Goal: Task Accomplishment & Management: Manage account settings

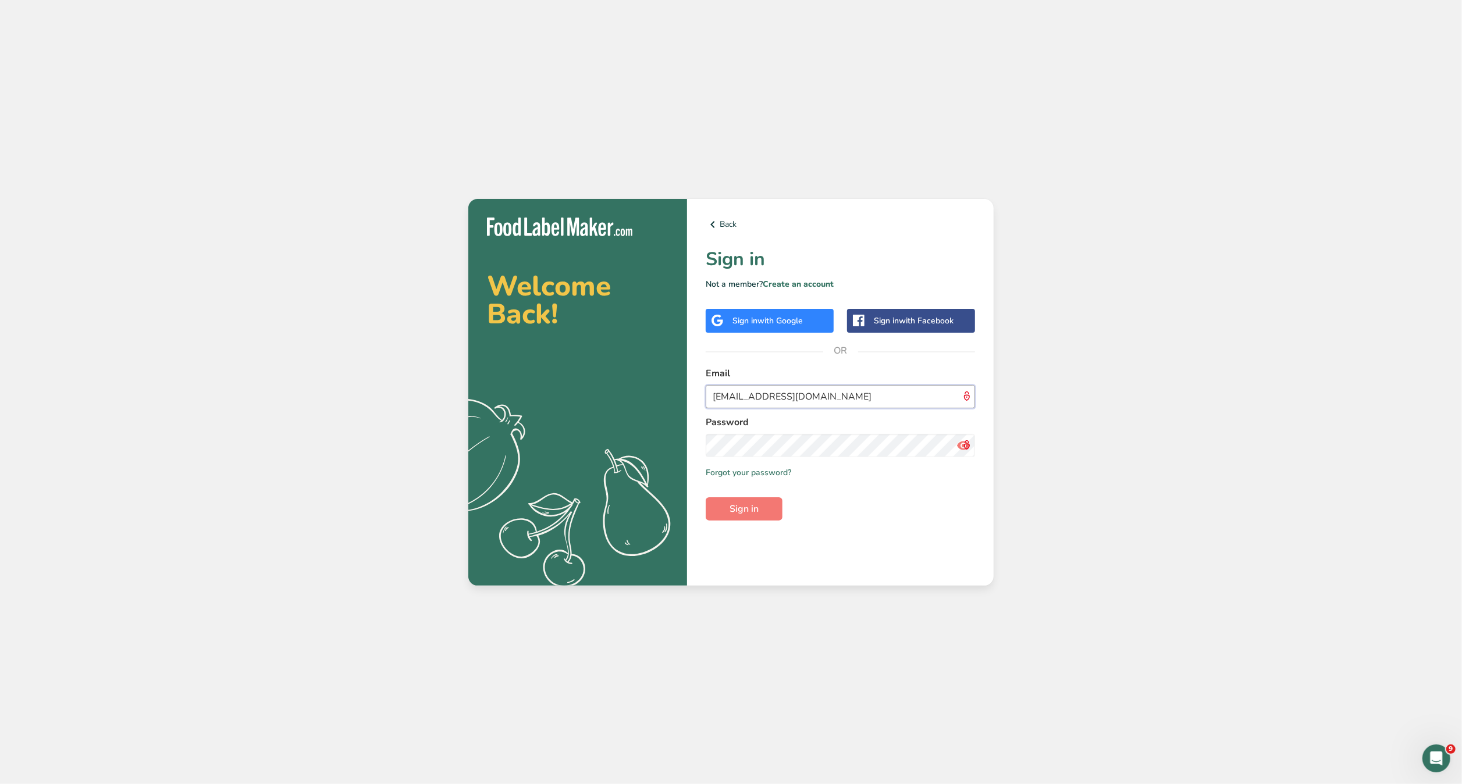
drag, startPoint x: 857, startPoint y: 396, endPoint x: 652, endPoint y: 405, distance: 205.0
click at [652, 405] on section "Welcome Back! .a{fill:#f5f3ed;} Back Sign in Not a member? Create an account Si…" at bounding box center [730, 392] width 525 height 387
type input "maria@foodlabelmaker.com"
click at [706, 497] on button "Sign in" at bounding box center [744, 508] width 77 height 23
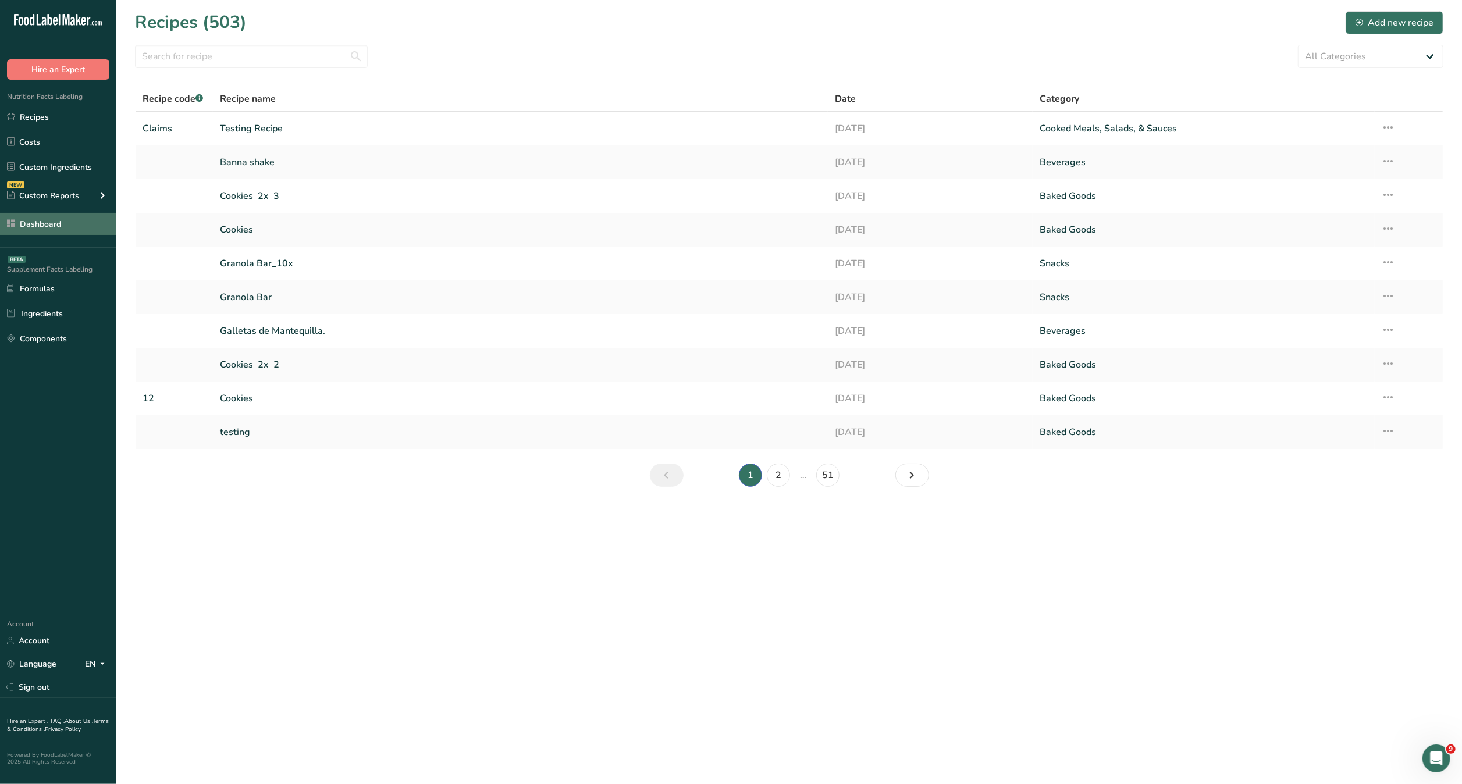
click at [48, 225] on link "Dashboard" at bounding box center [58, 224] width 116 height 22
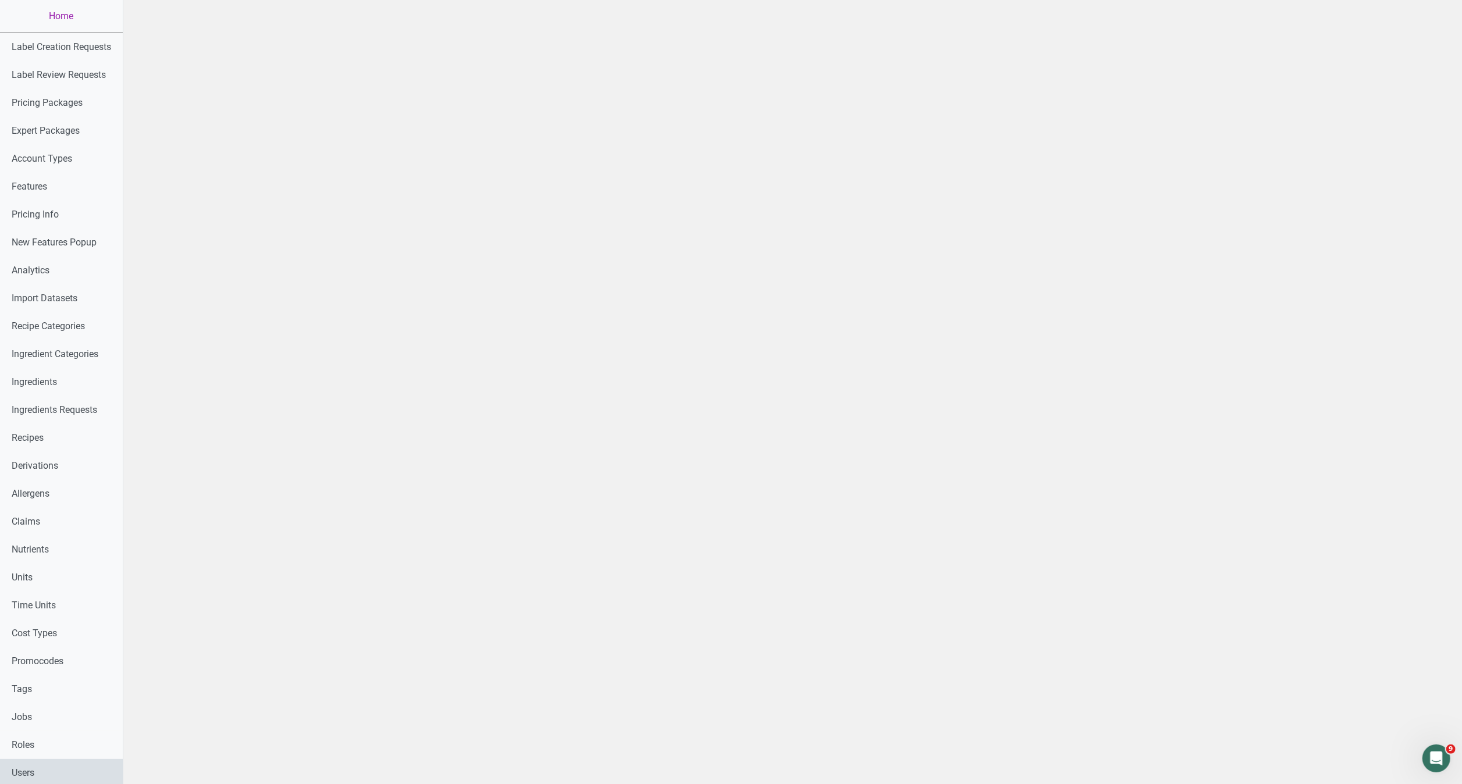
click at [20, 768] on link "Users" at bounding box center [61, 773] width 123 height 28
select select
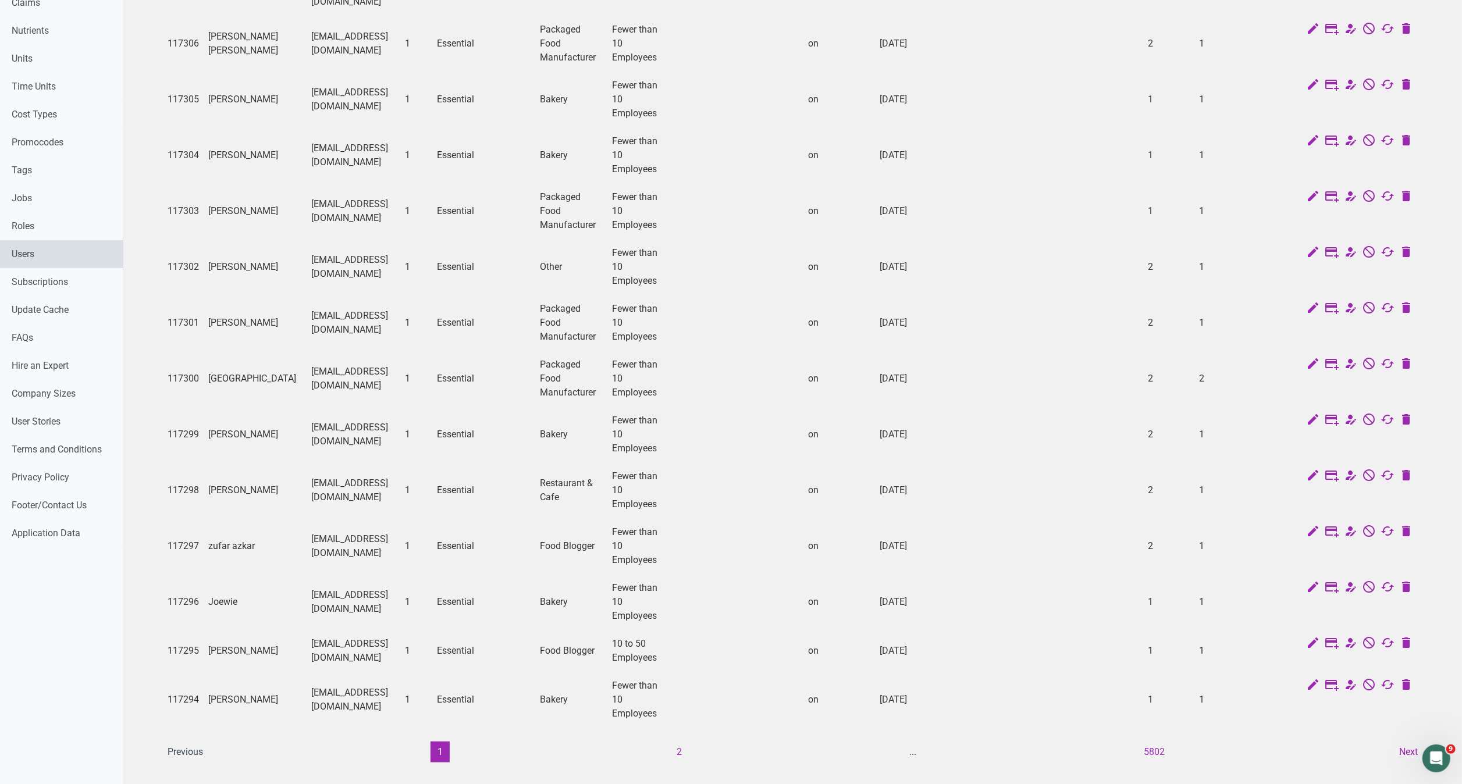
scroll to position [583, 0]
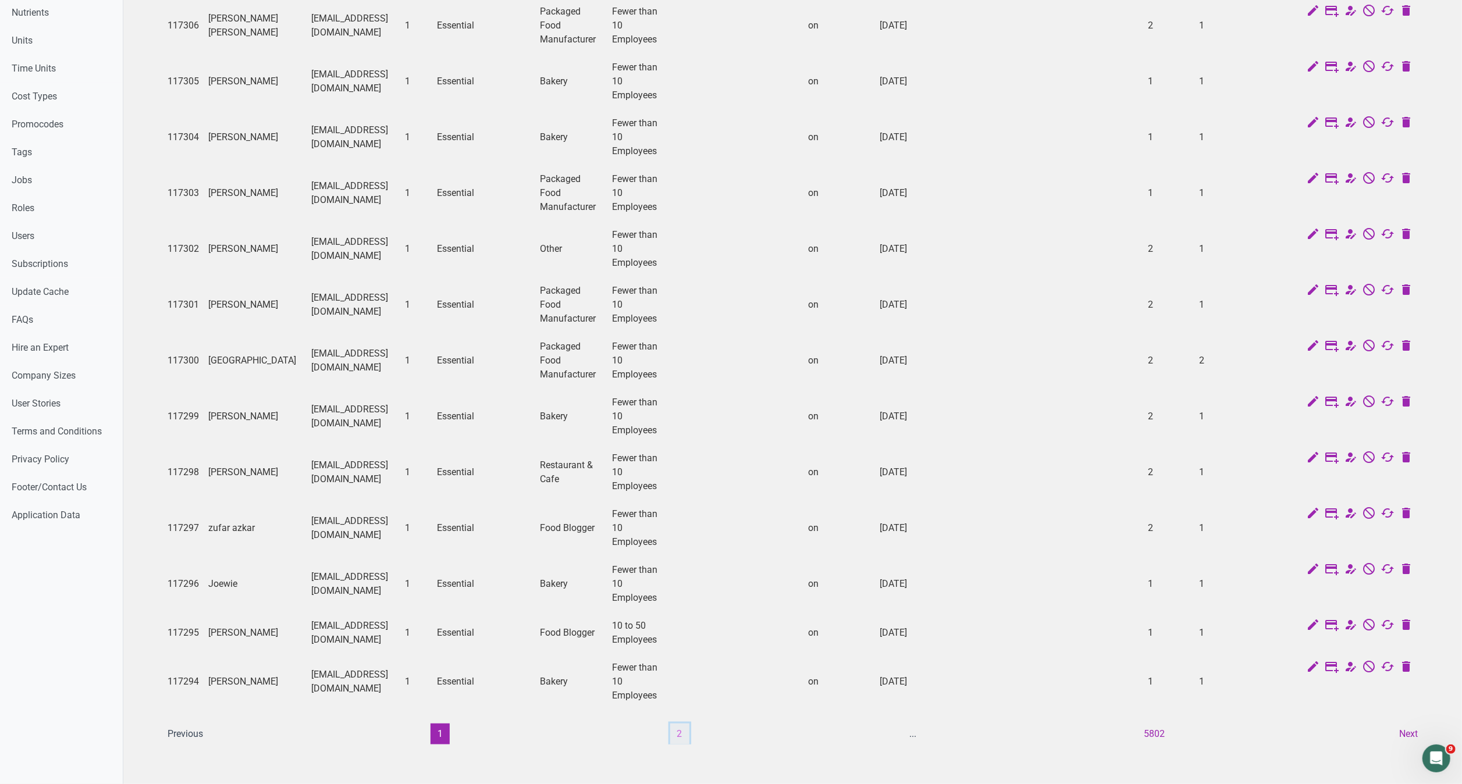
click at [675, 724] on button "2" at bounding box center [679, 734] width 19 height 21
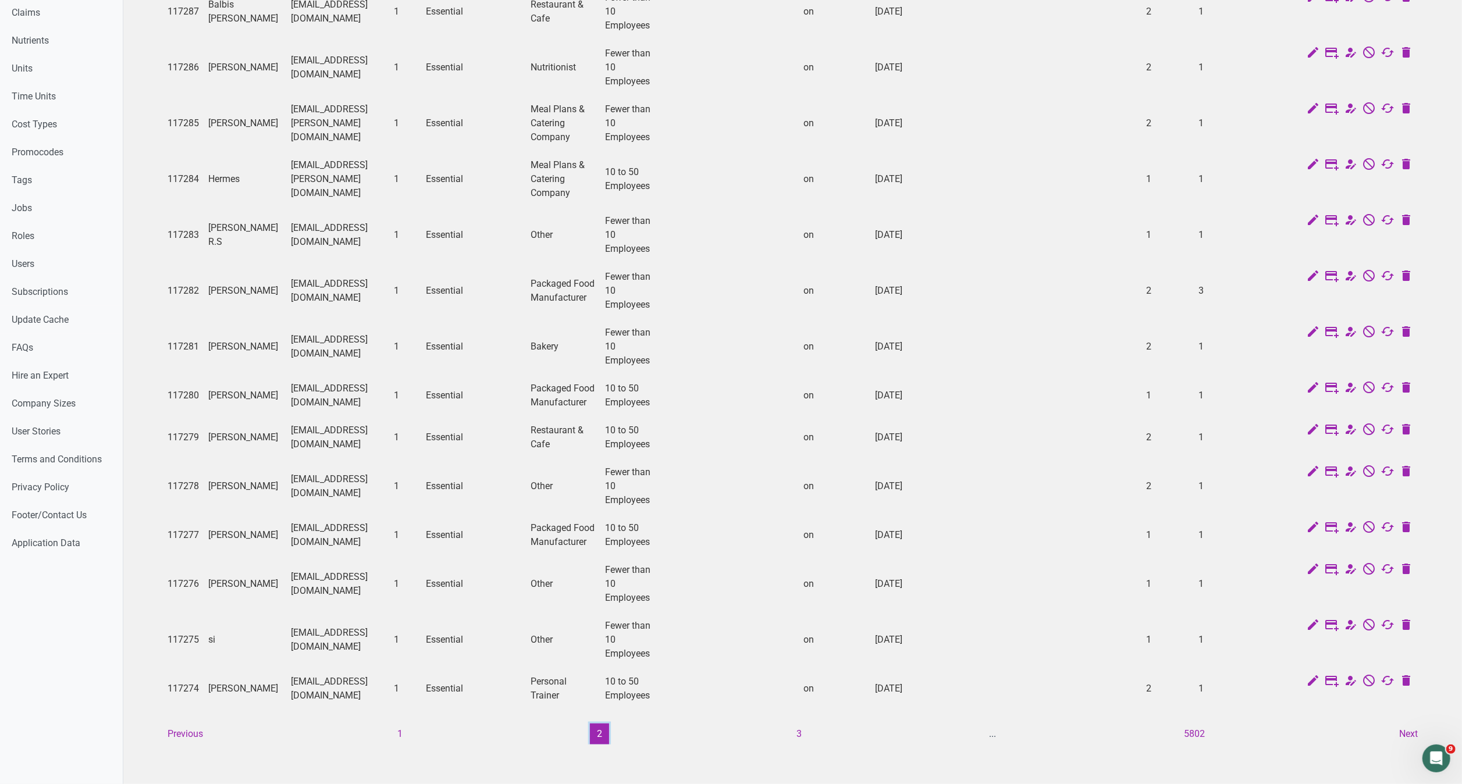
scroll to position [0, 1]
click at [799, 724] on button "3" at bounding box center [798, 734] width 19 height 21
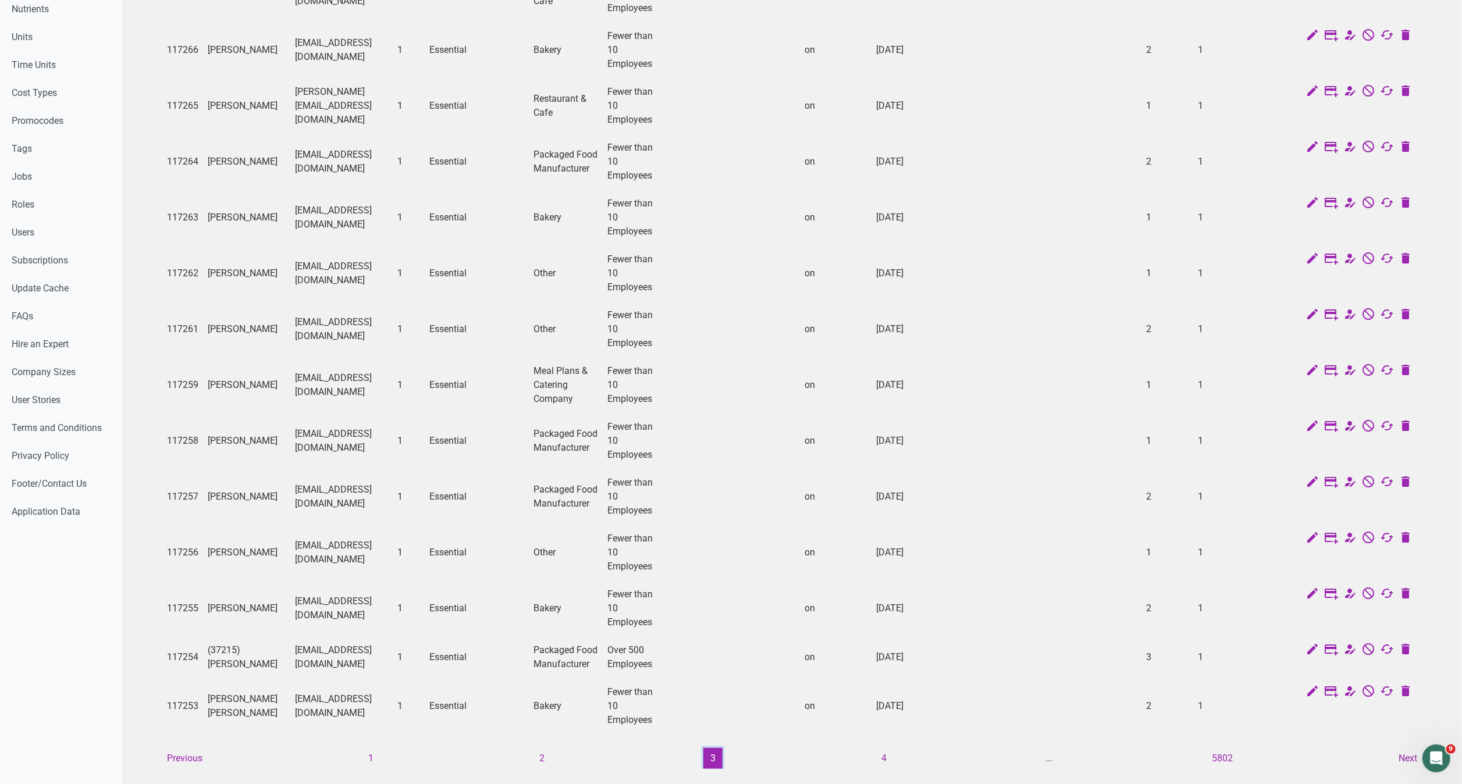
scroll to position [597, 0]
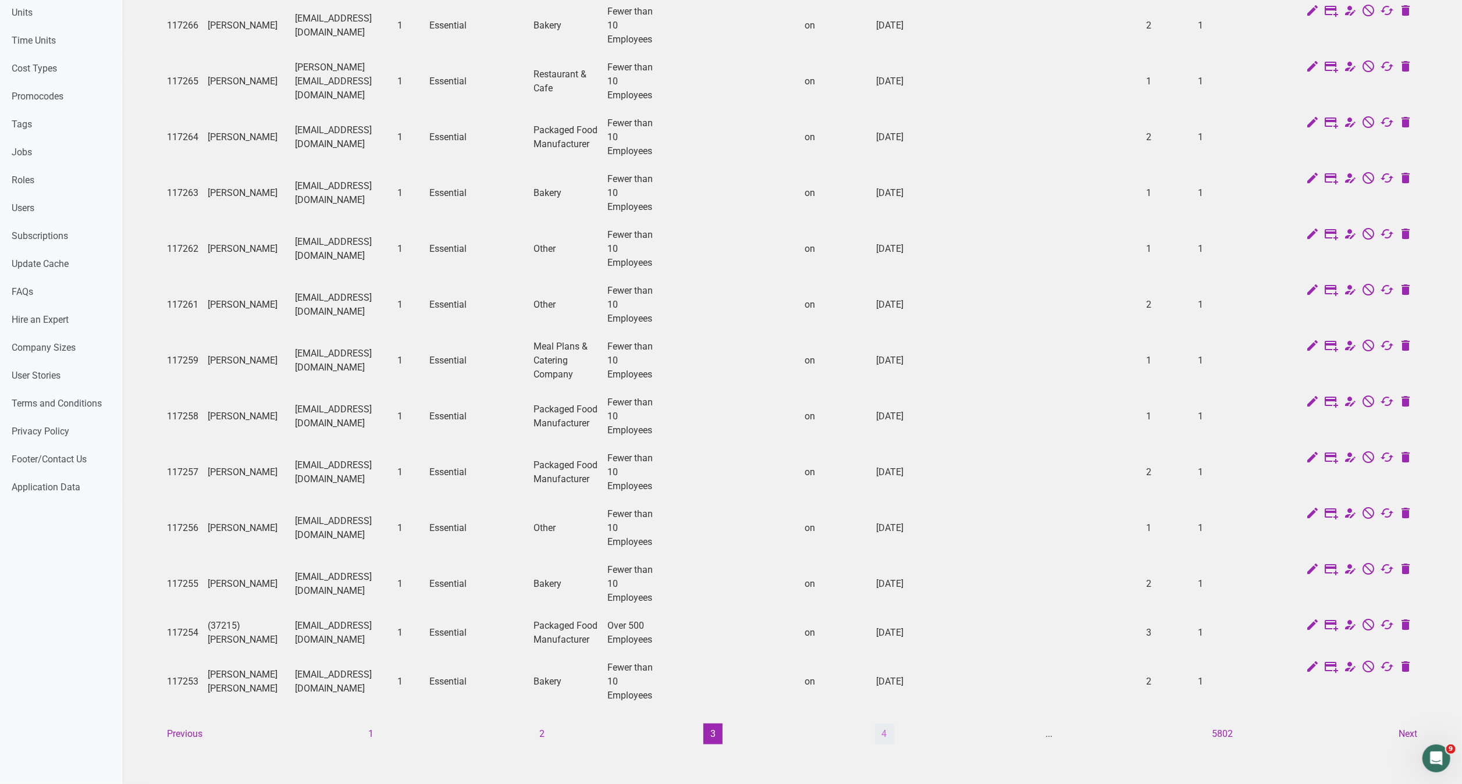
click at [875, 724] on button "4" at bounding box center [884, 734] width 19 height 21
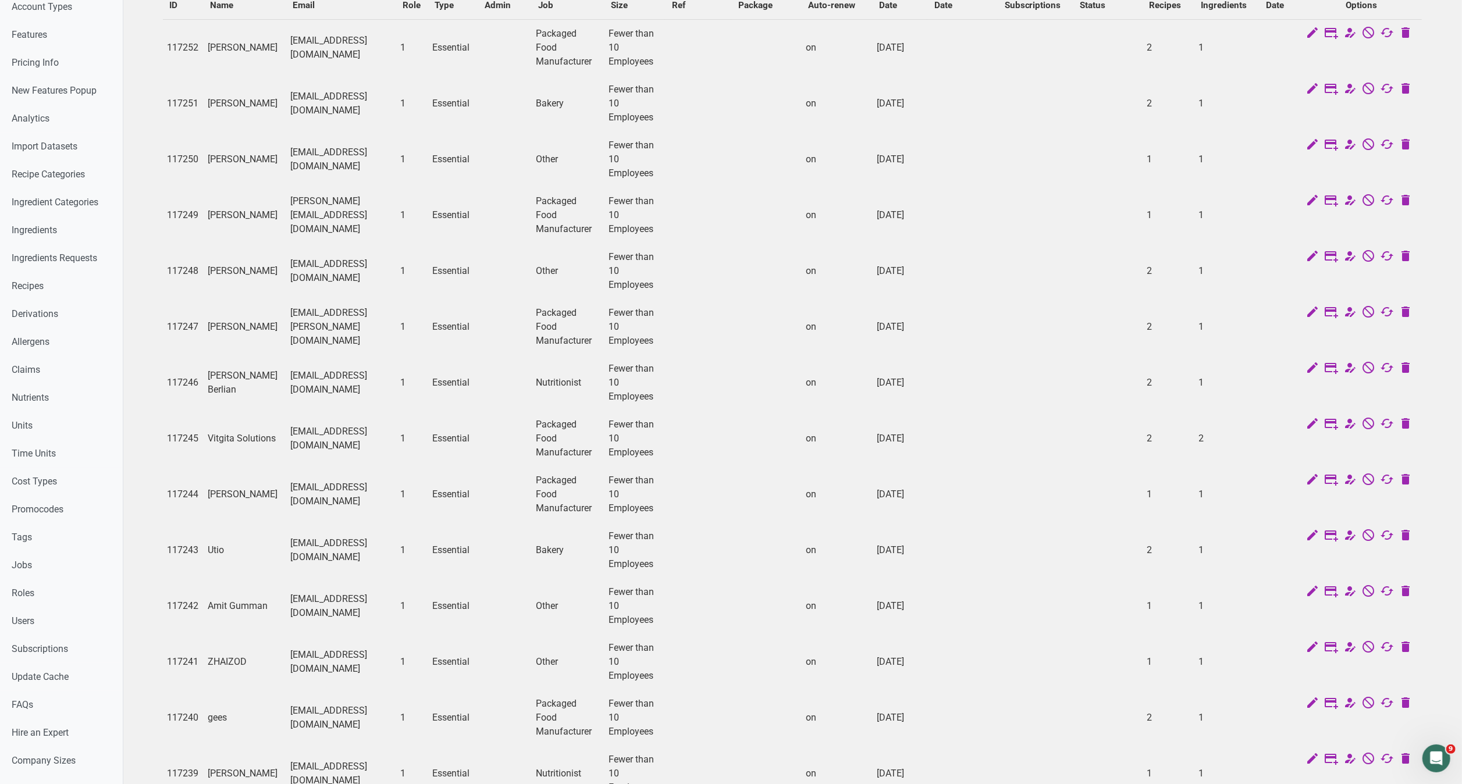
scroll to position [148, 0]
click at [843, 696] on td "on" at bounding box center [837, 722] width 72 height 56
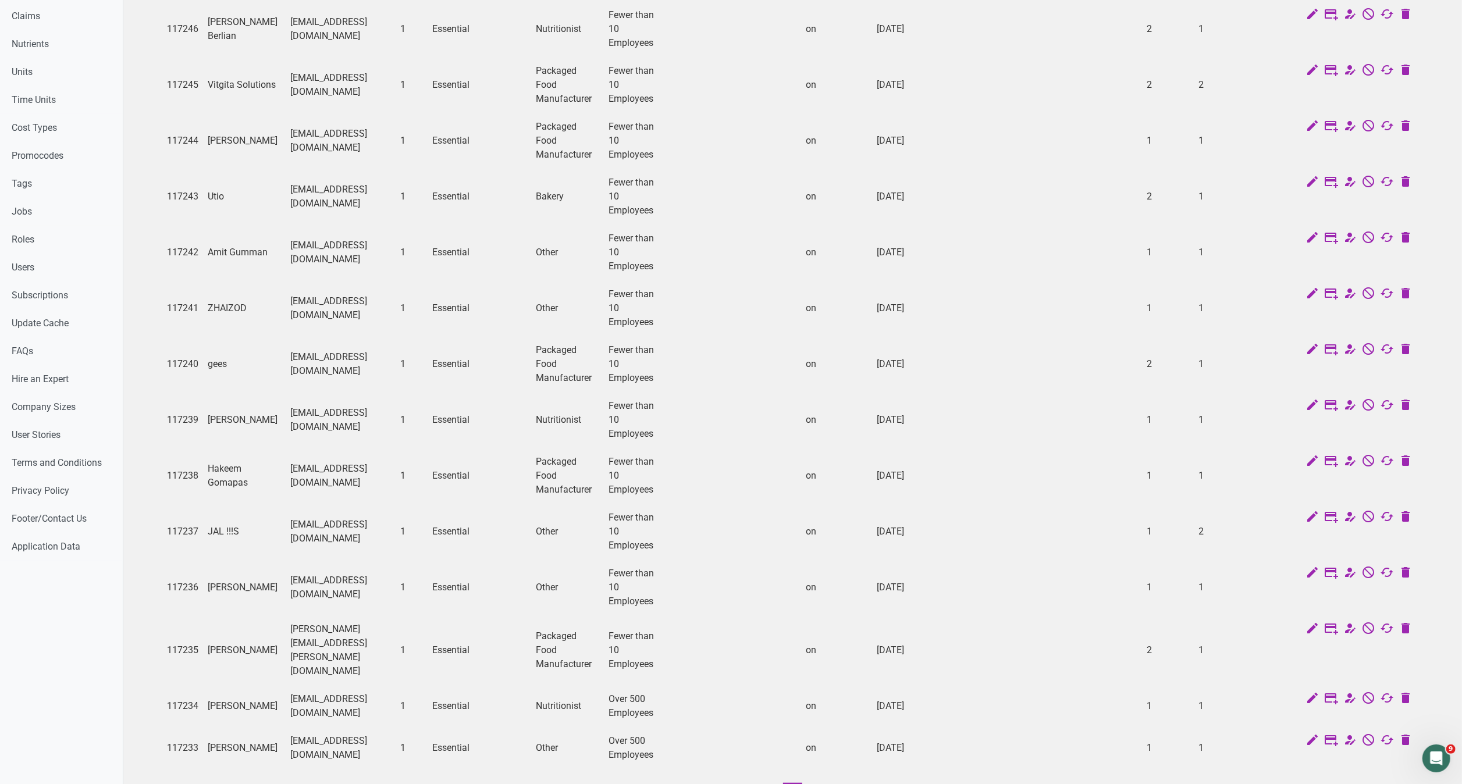
scroll to position [569, 0]
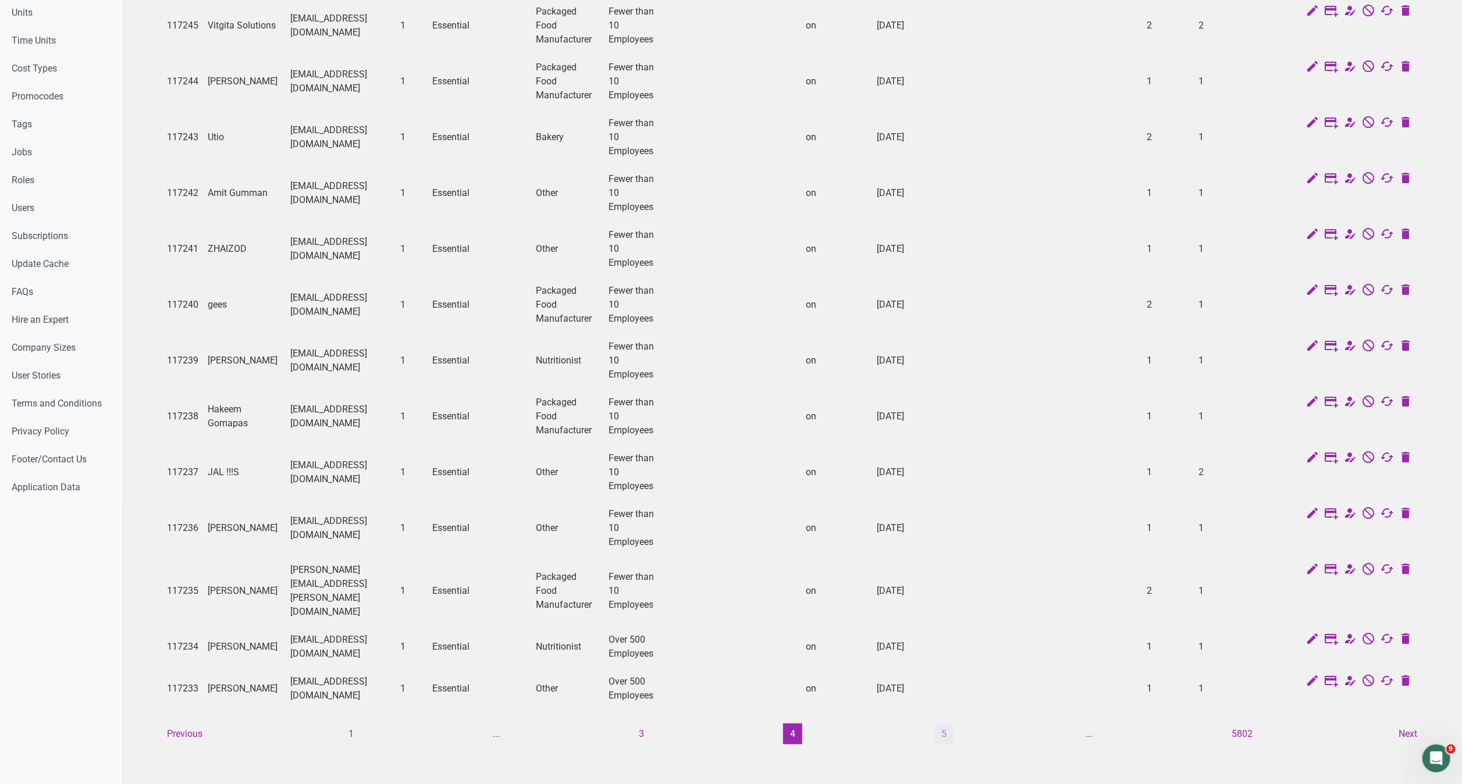
click at [943, 724] on button "5" at bounding box center [943, 734] width 19 height 21
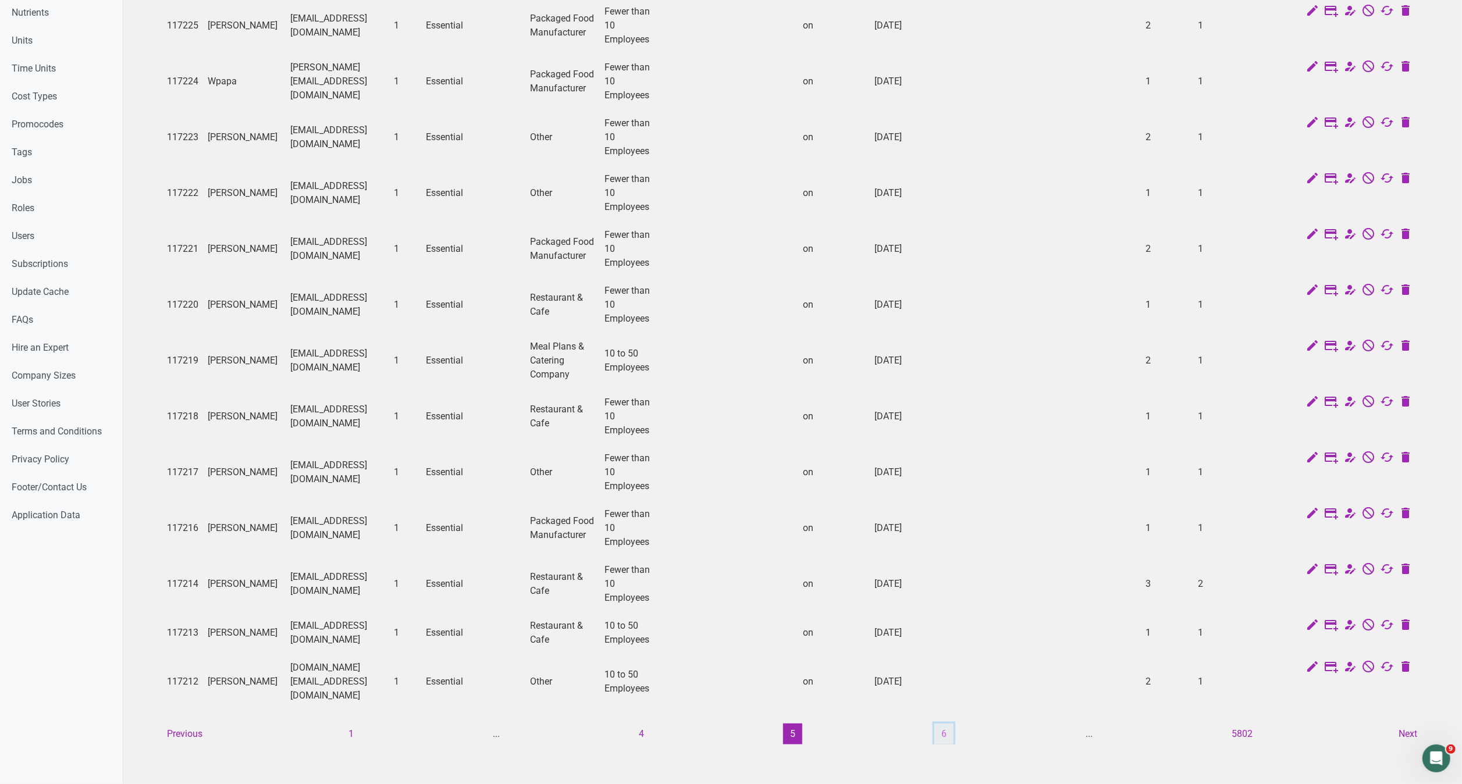
scroll to position [555, 0]
click at [944, 724] on button "6" at bounding box center [943, 734] width 19 height 21
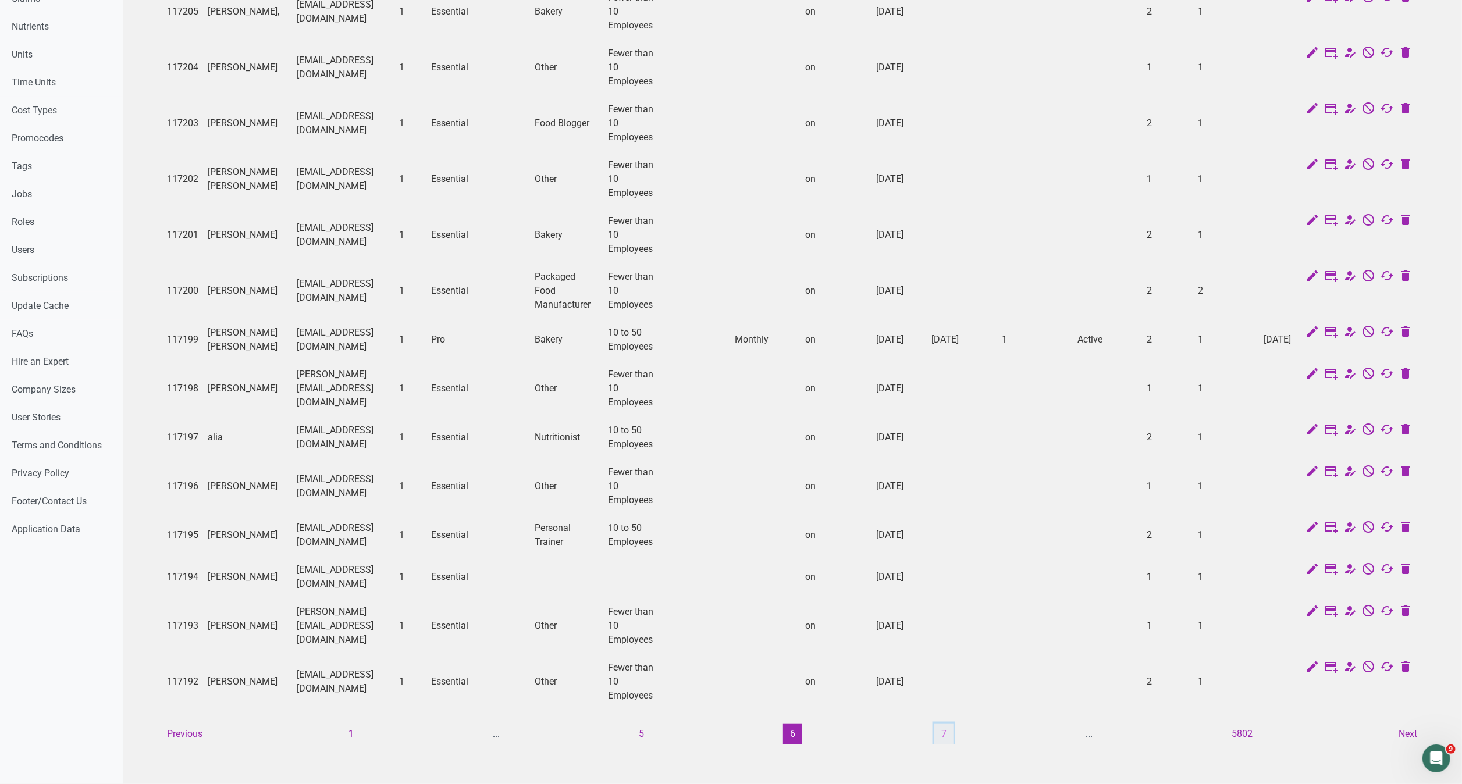
click at [940, 724] on button "7" at bounding box center [943, 734] width 19 height 21
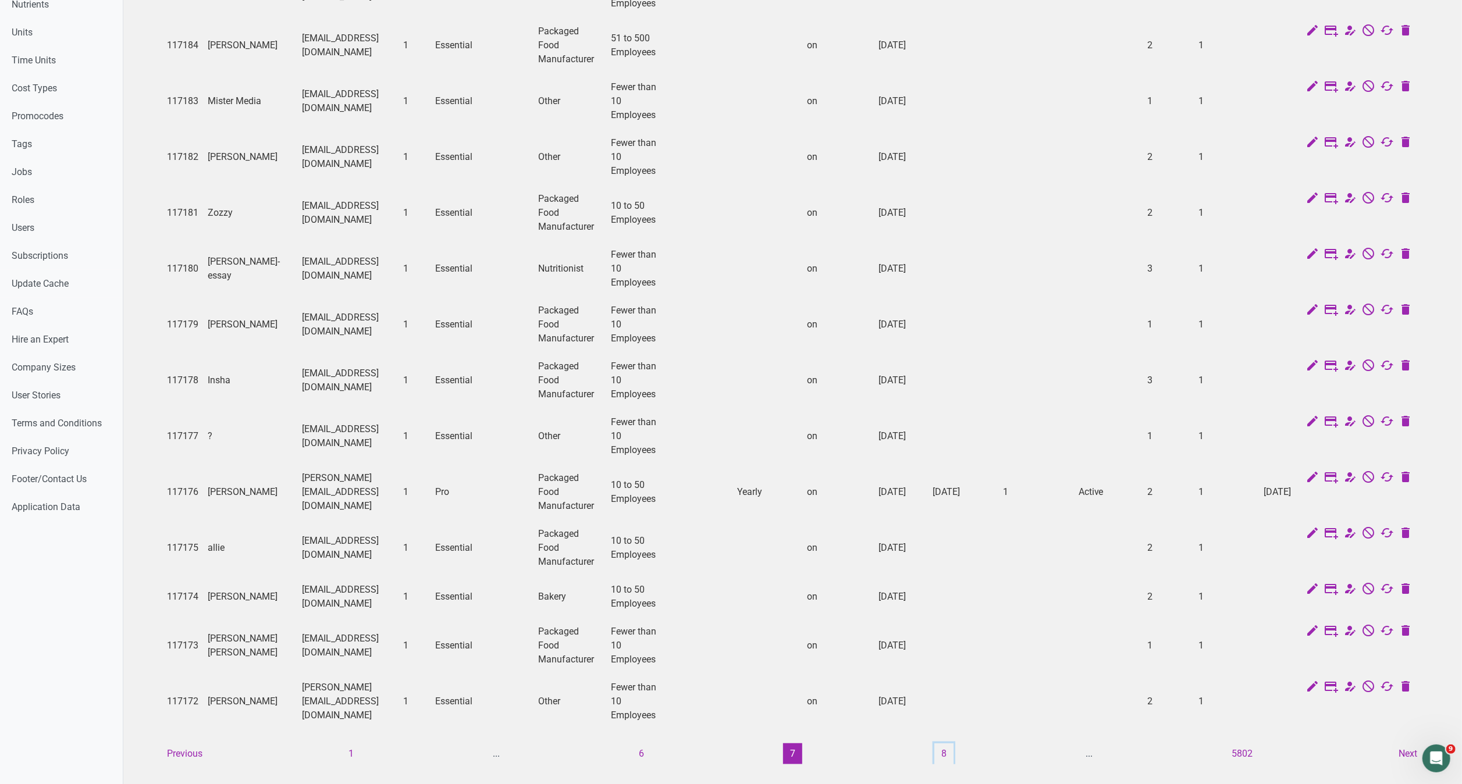
scroll to position [583, 0]
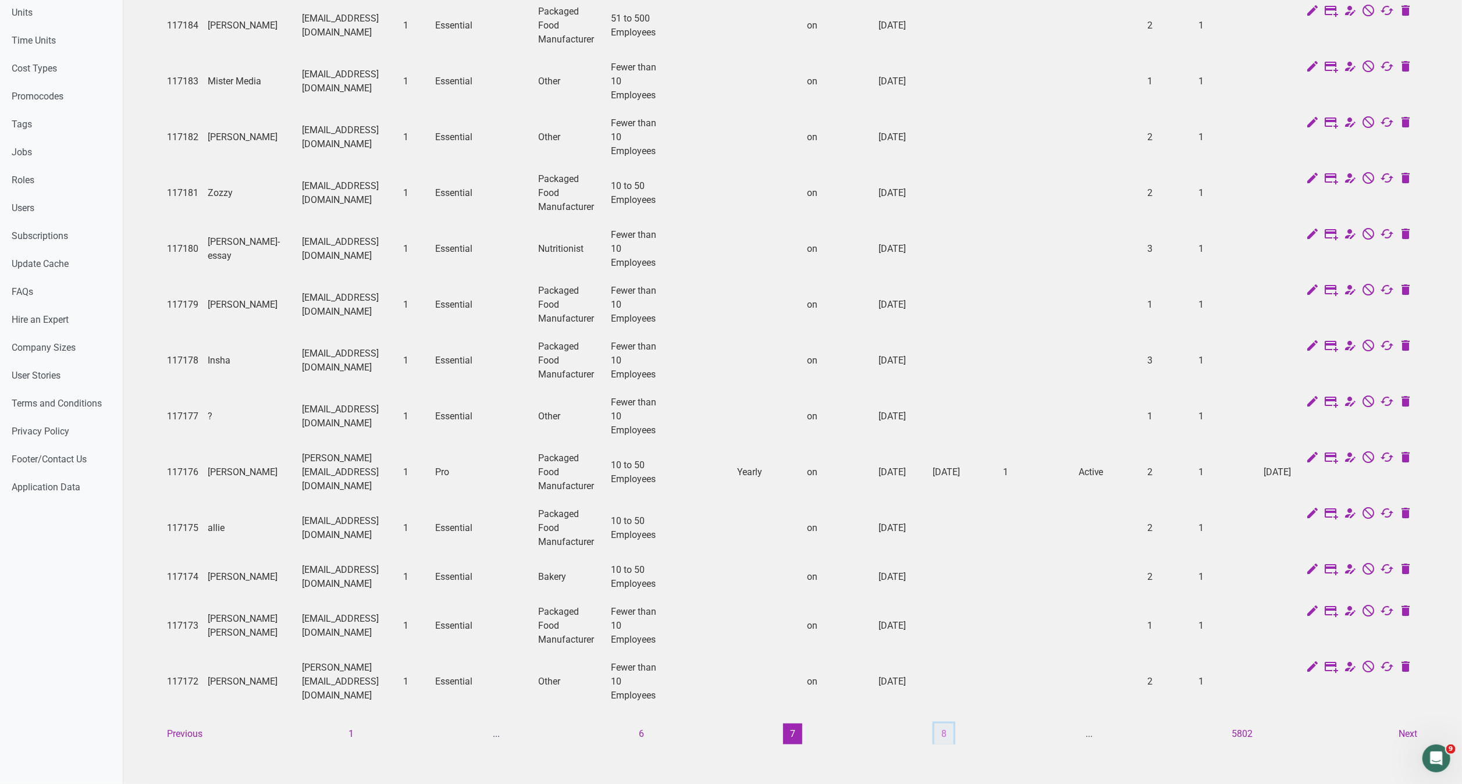
click at [937, 724] on button "8" at bounding box center [943, 734] width 19 height 21
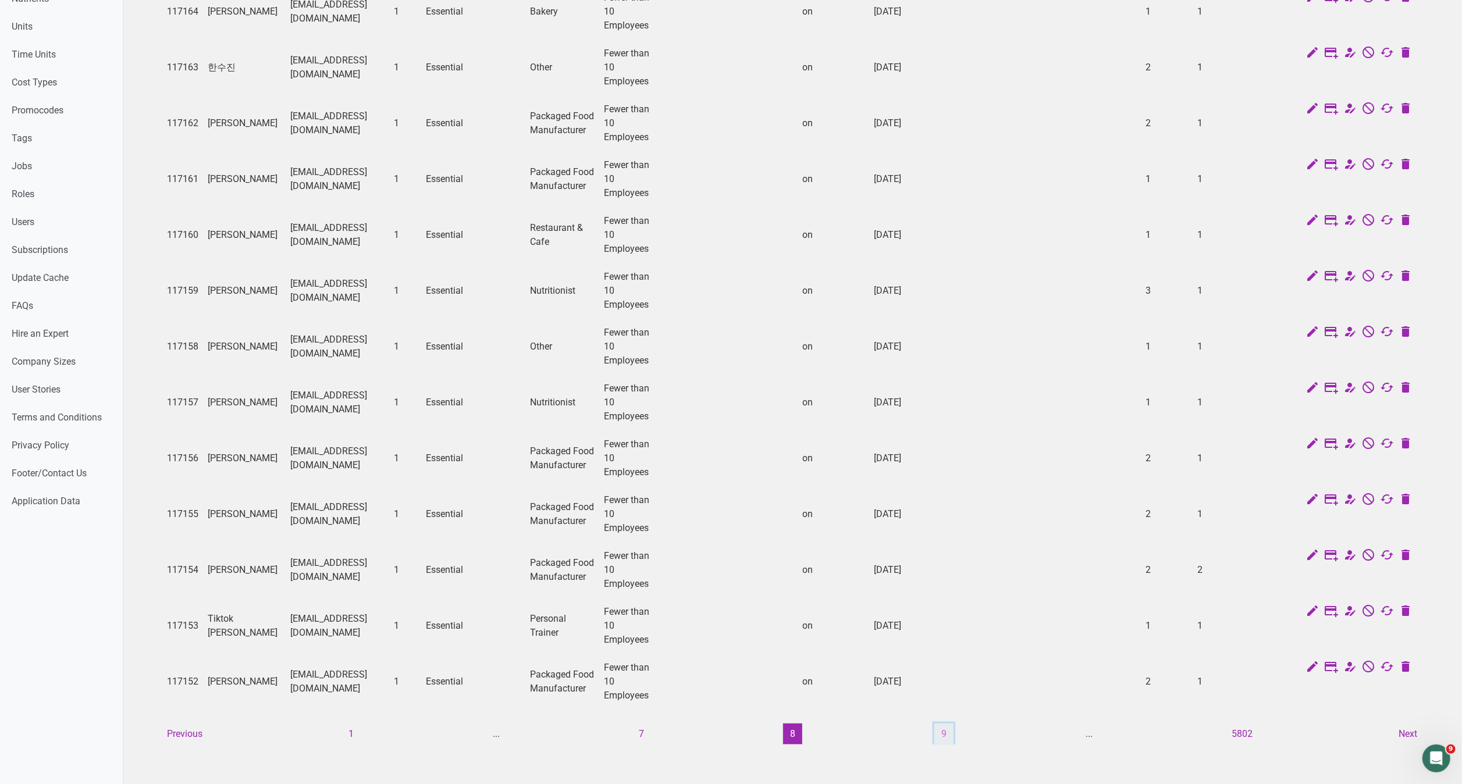
click at [945, 724] on button "9" at bounding box center [943, 734] width 19 height 21
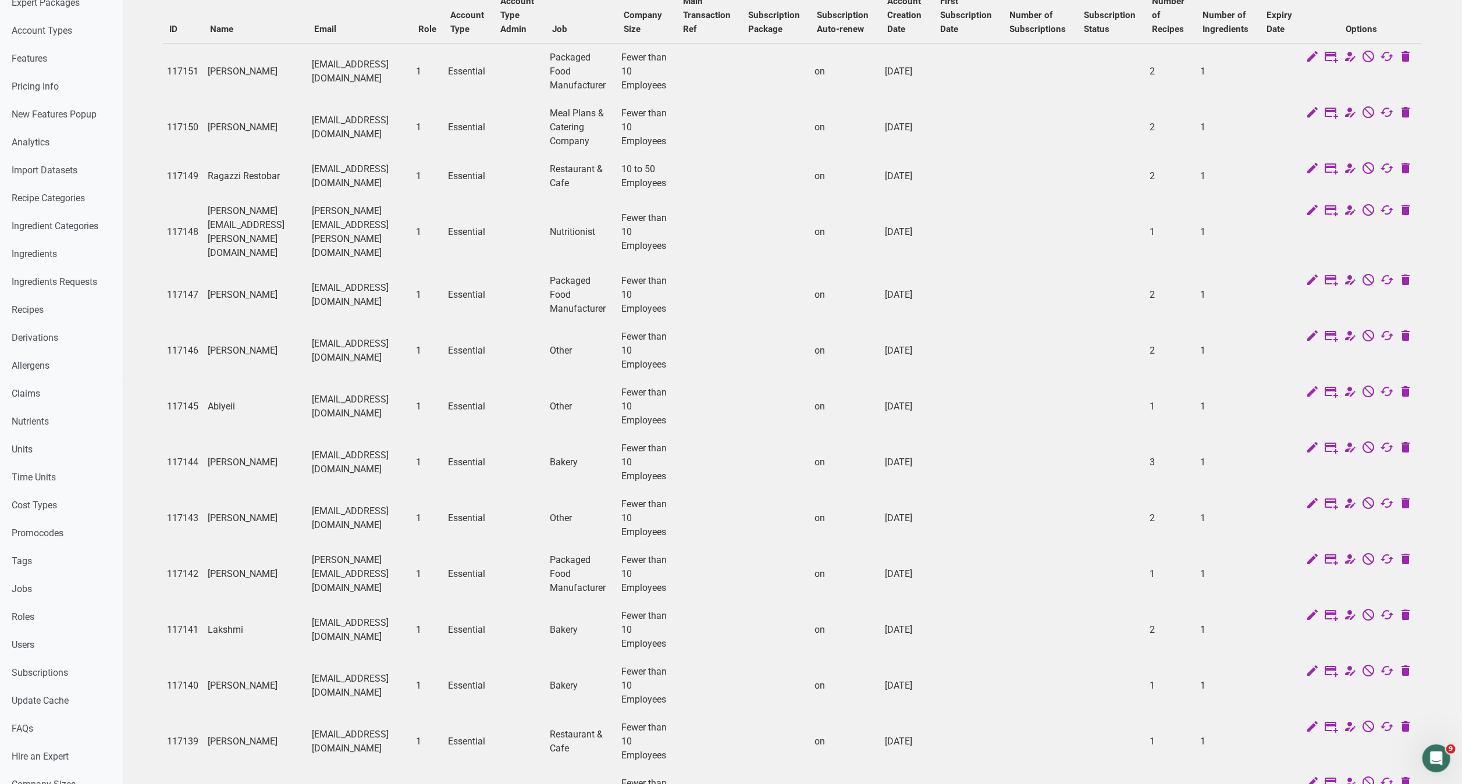
scroll to position [569, 0]
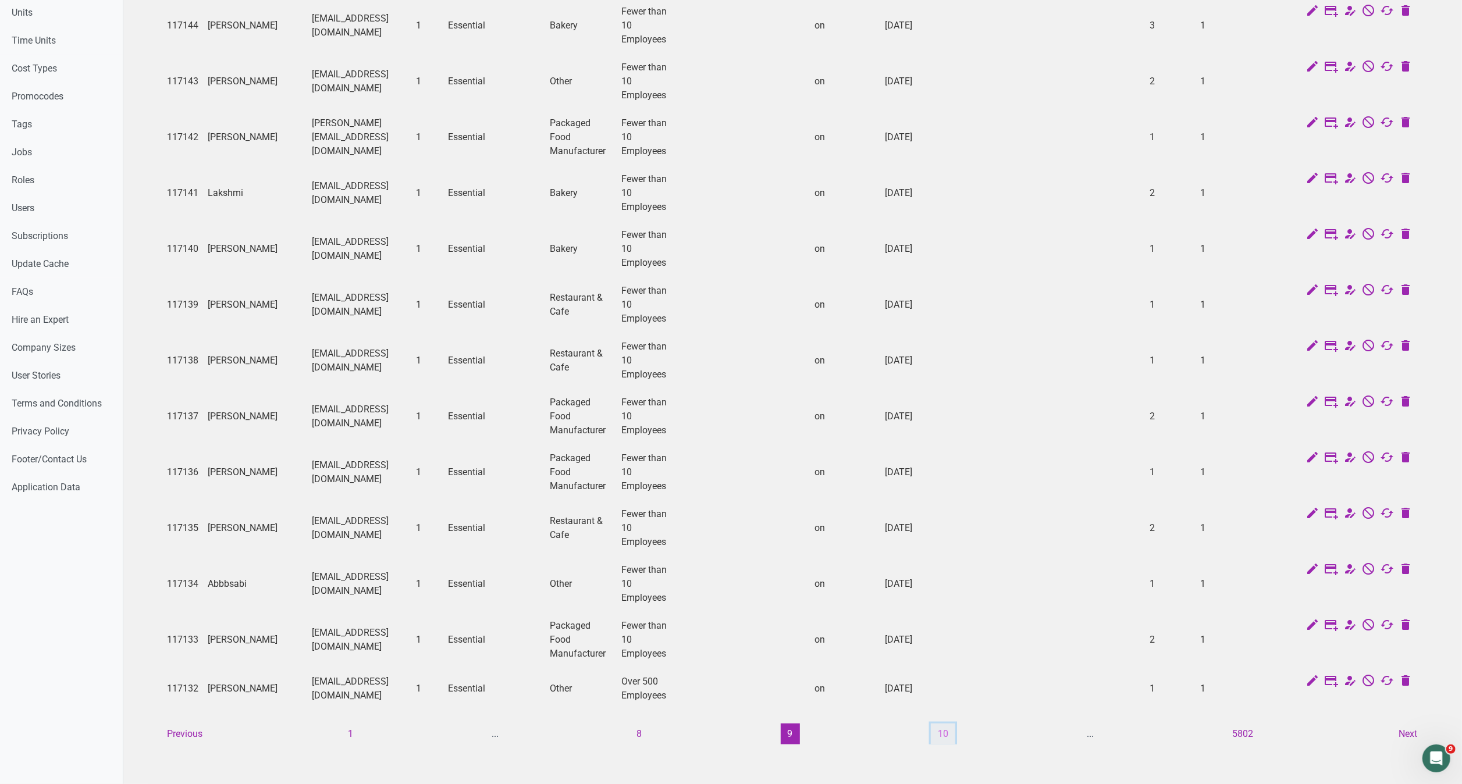
click at [945, 724] on button "10" at bounding box center [943, 734] width 24 height 21
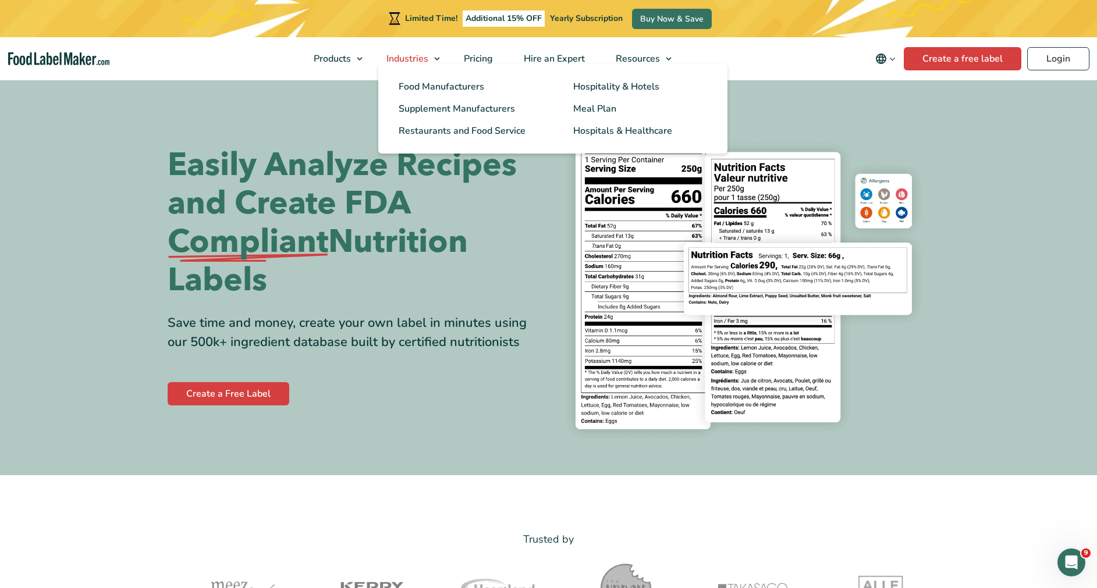
click at [411, 48] on link "Industries" at bounding box center [408, 58] width 74 height 43
click at [401, 85] on span "Food Manufacturers" at bounding box center [440, 86] width 84 height 13
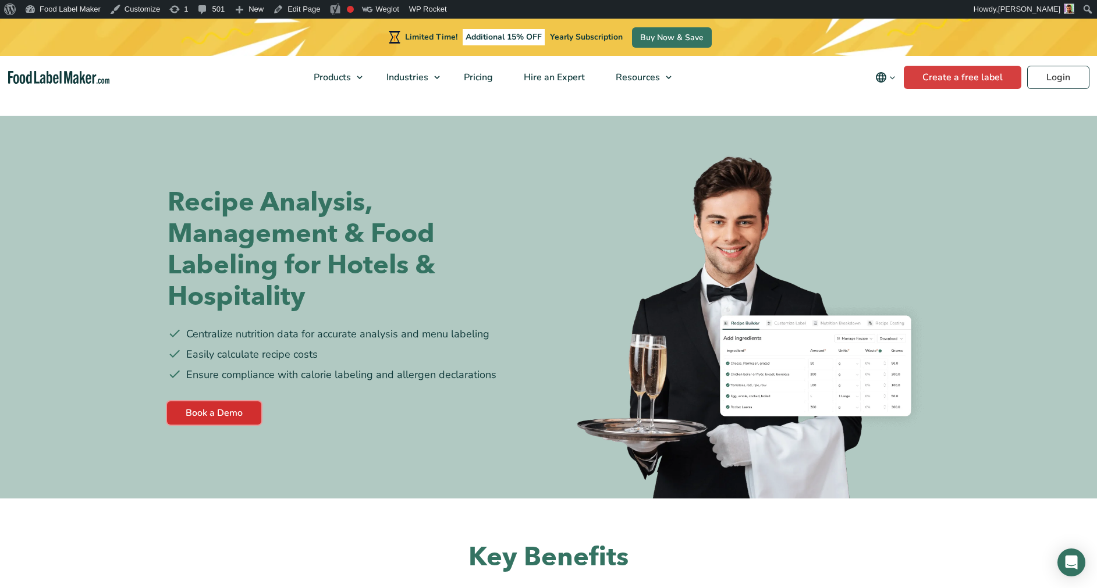
click at [232, 414] on link "Book a Demo" at bounding box center [214, 412] width 94 height 23
click at [286, 2] on link "Edit Page" at bounding box center [296, 9] width 56 height 19
click at [296, 6] on link "Edit Page" at bounding box center [296, 9] width 56 height 19
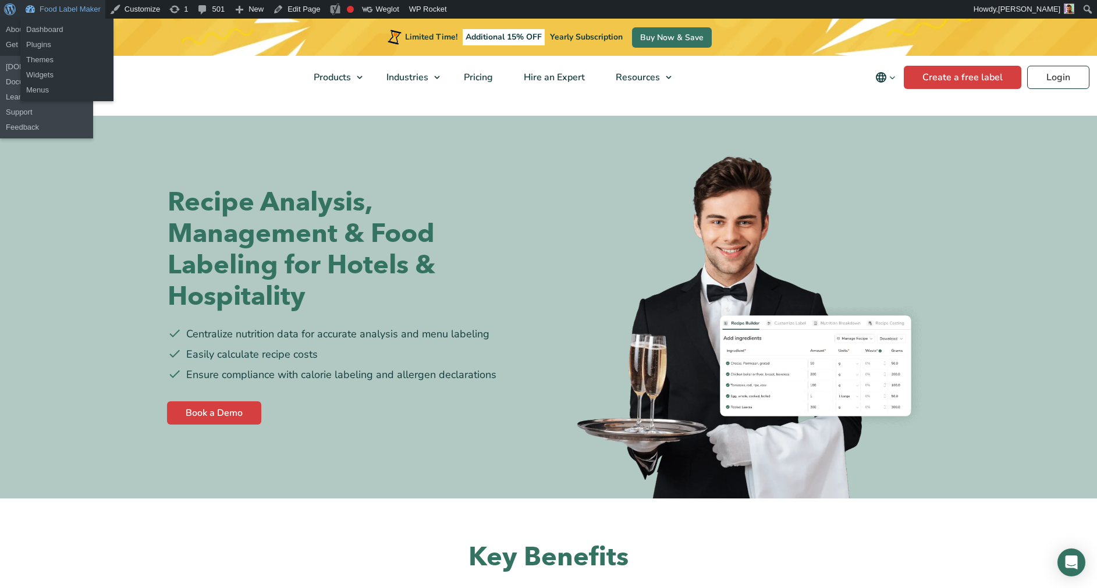
click at [17, 6] on link "About WordPress" at bounding box center [10, 9] width 20 height 19
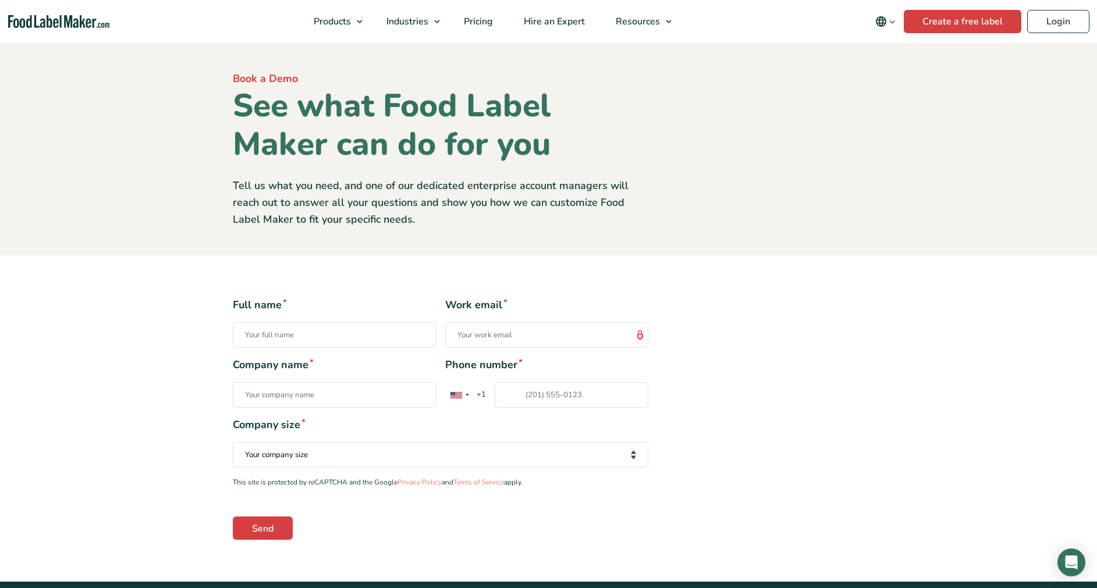
drag, startPoint x: 473, startPoint y: 122, endPoint x: 357, endPoint y: 266, distance: 184.9
click at [357, 266] on section "Full name * Work email * Company name * Phone number * [GEOGRAPHIC_DATA] +1 [GE…" at bounding box center [548, 418] width 1097 height 326
click at [331, 322] on div "Full name *" at bounding box center [334, 322] width 203 height 51
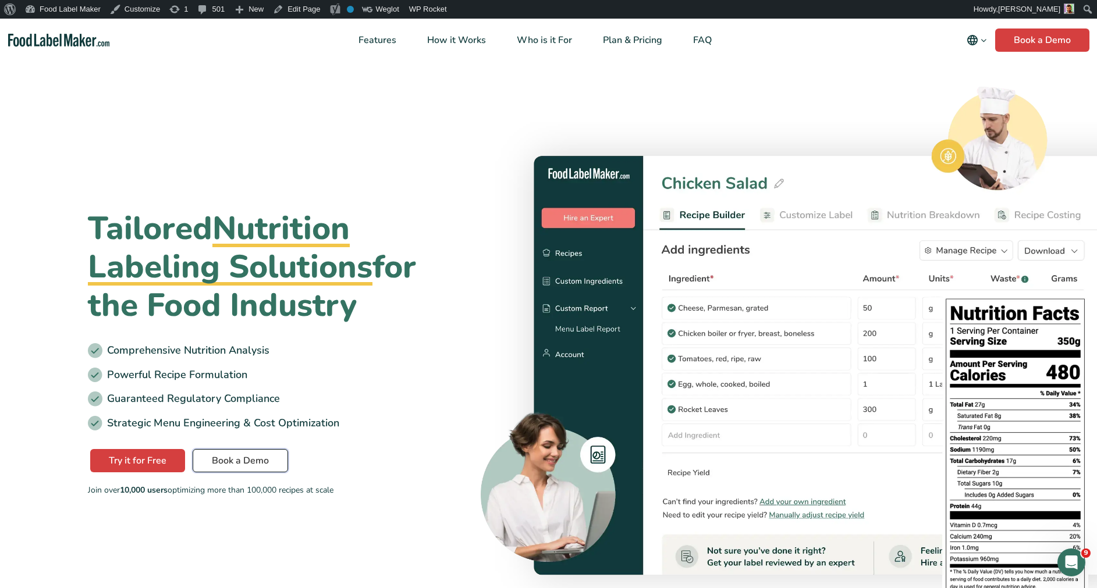
click at [258, 457] on link "Book a Demo" at bounding box center [240, 460] width 95 height 23
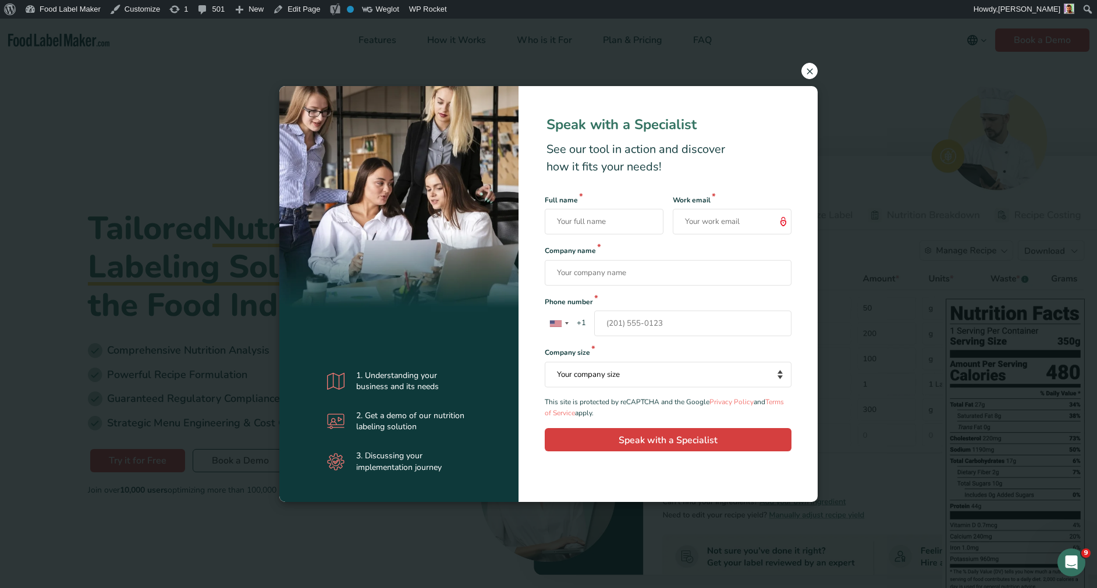
click at [809, 76] on span "×" at bounding box center [809, 71] width 16 height 16
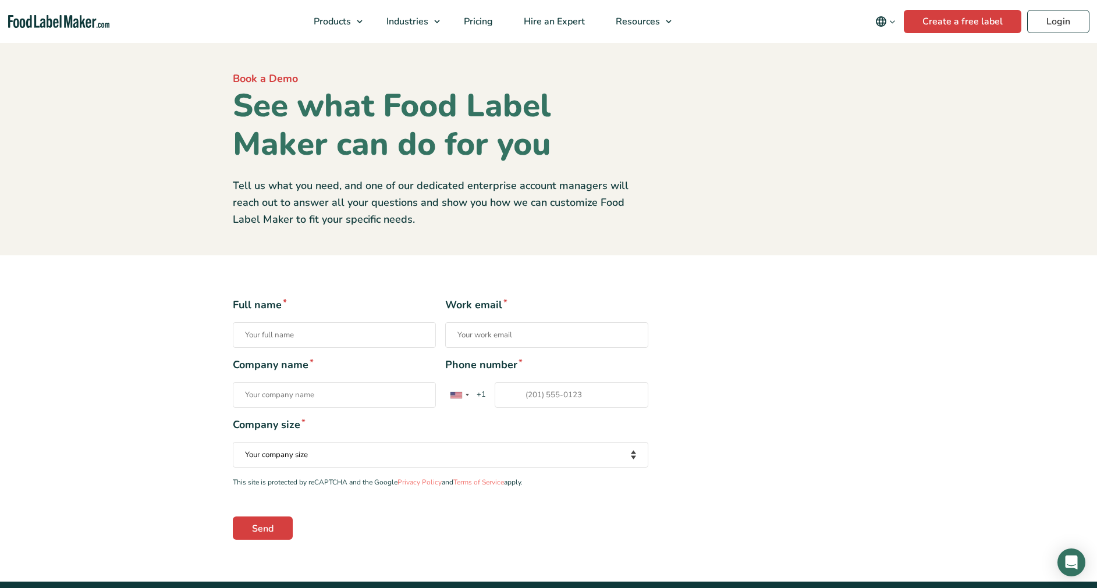
click at [639, 251] on section "Book a Demo See what Food Label Maker can do for you Tell us what you need, and…" at bounding box center [548, 149] width 1097 height 212
click at [389, 334] on input "Full name *" at bounding box center [334, 335] width 203 height 26
